Goal: Task Accomplishment & Management: Manage account settings

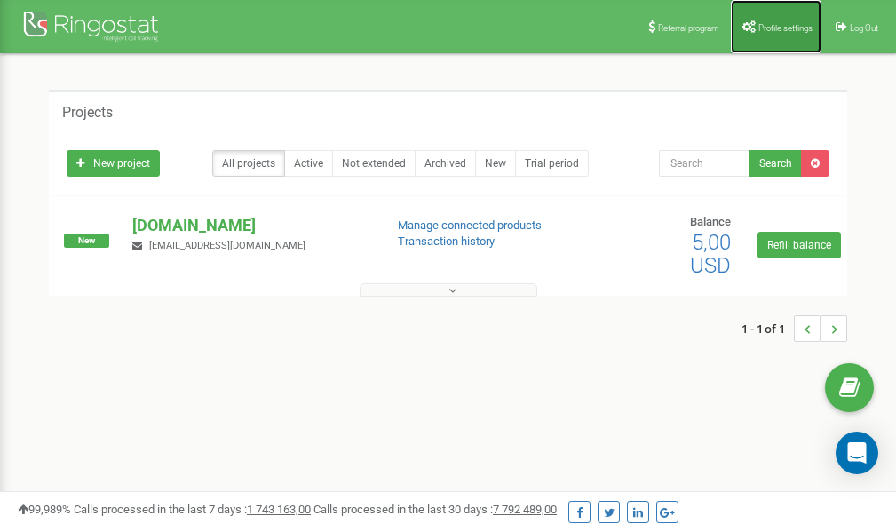
click at [771, 20] on link "Profile settings" at bounding box center [775, 26] width 91 height 53
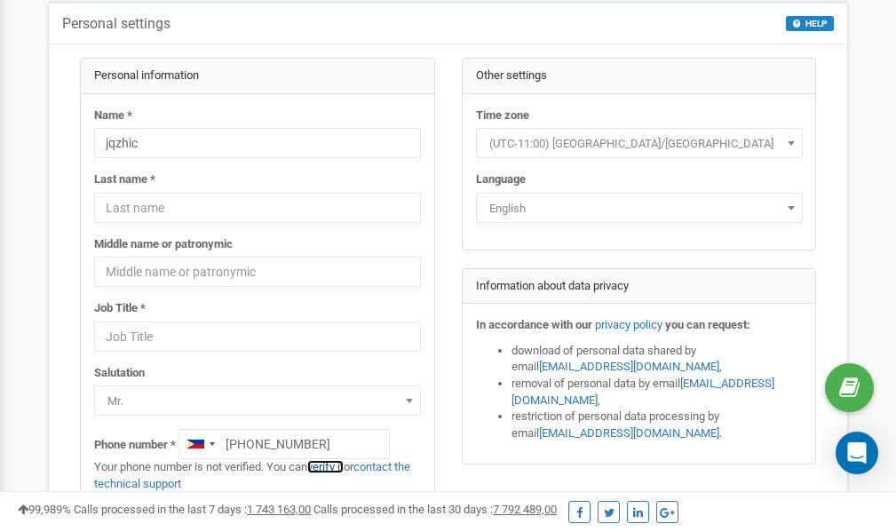
click at [334, 465] on link "verify it" at bounding box center [325, 466] width 36 height 13
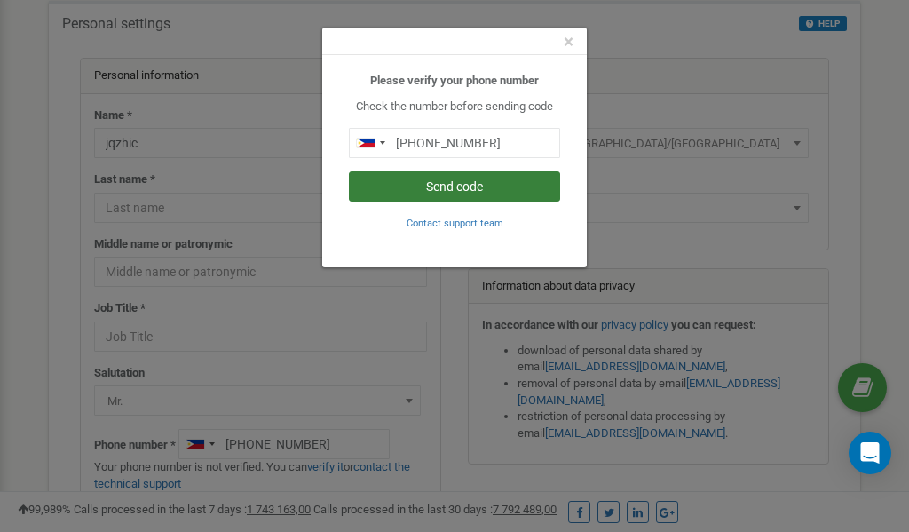
click at [472, 187] on button "Send code" at bounding box center [454, 186] width 211 height 30
